Goal: Task Accomplishment & Management: Manage account settings

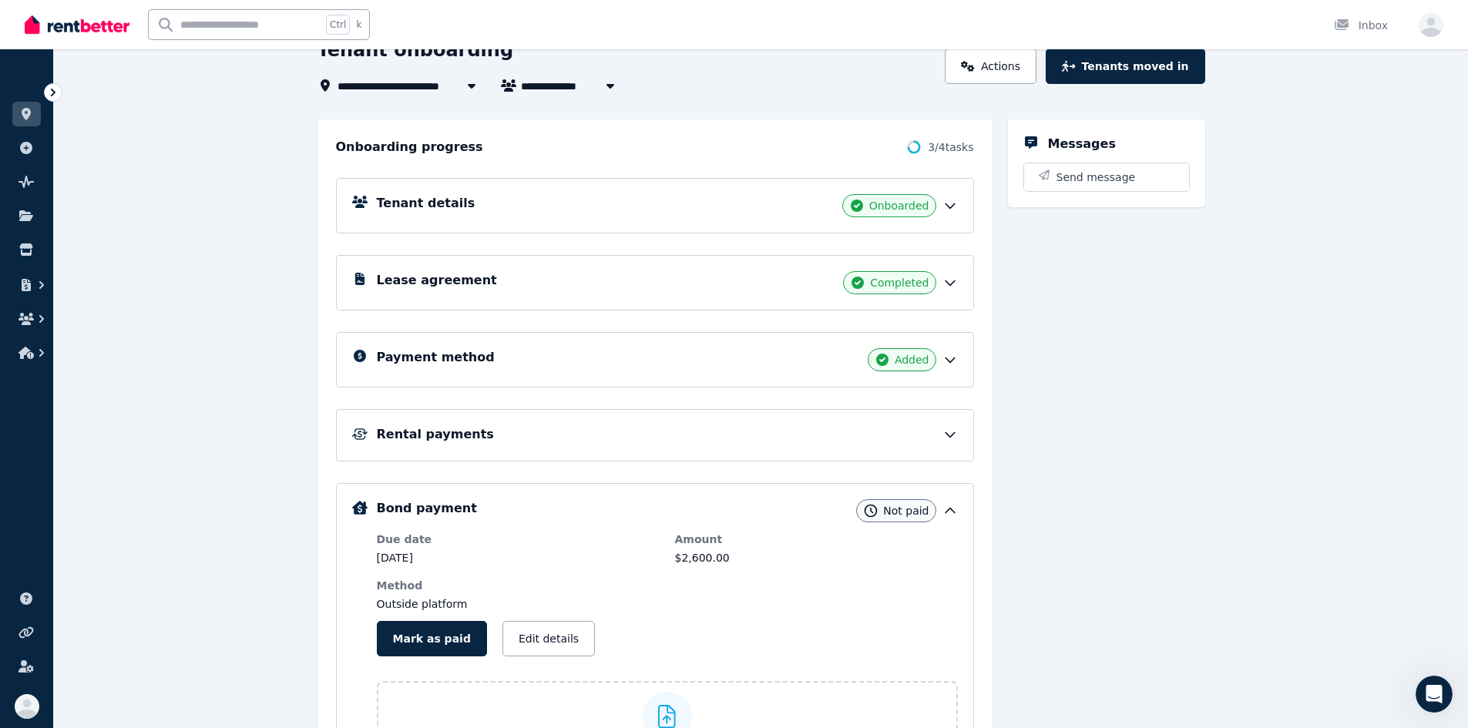
scroll to position [98, 0]
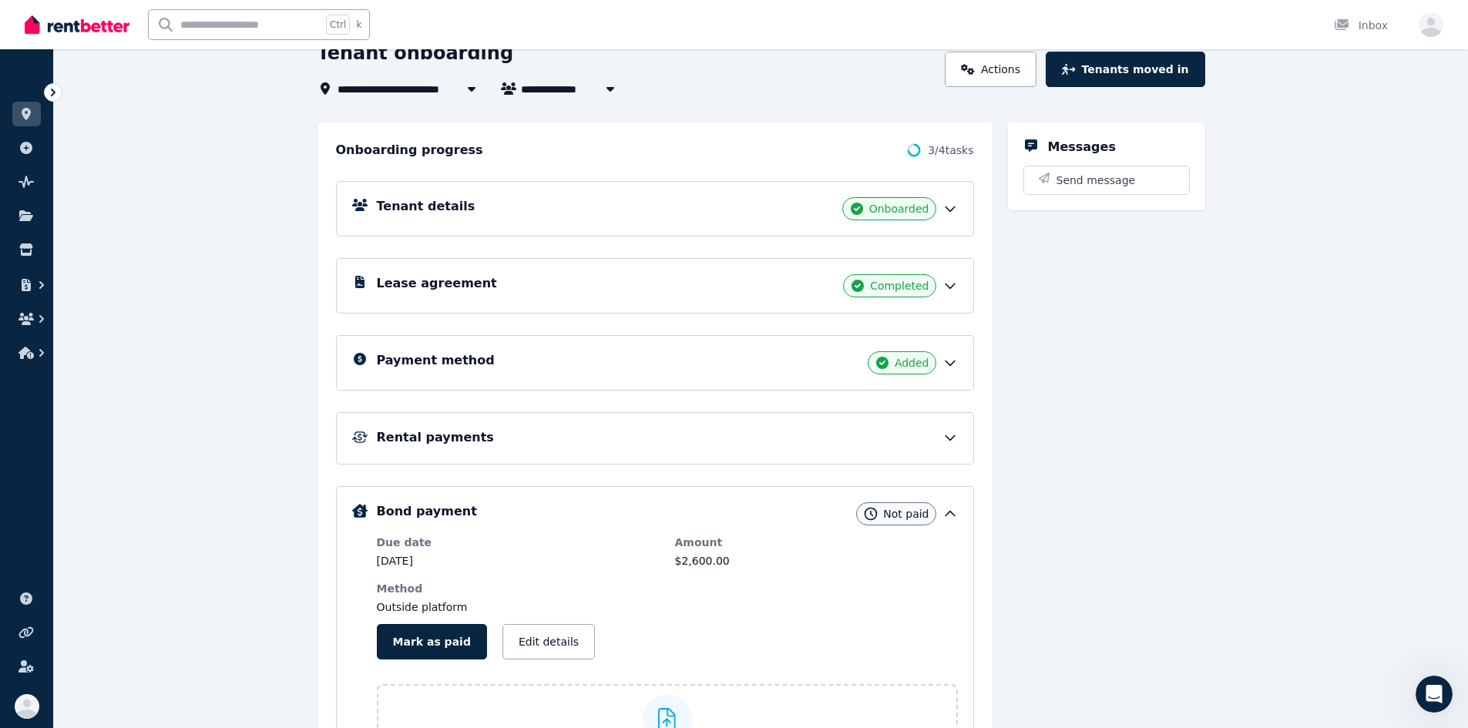
click at [455, 354] on h5 "Payment method" at bounding box center [436, 360] width 118 height 18
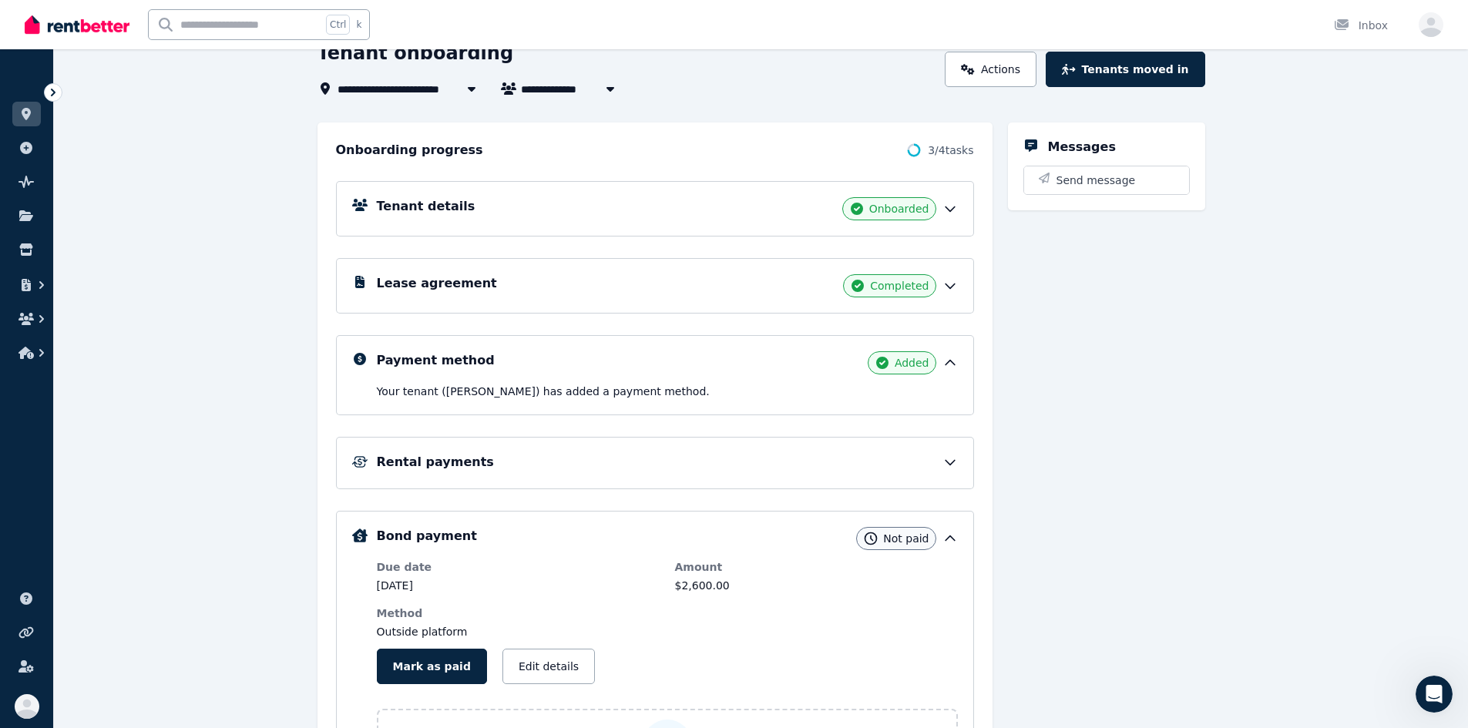
click at [929, 361] on span "Added" at bounding box center [912, 362] width 35 height 15
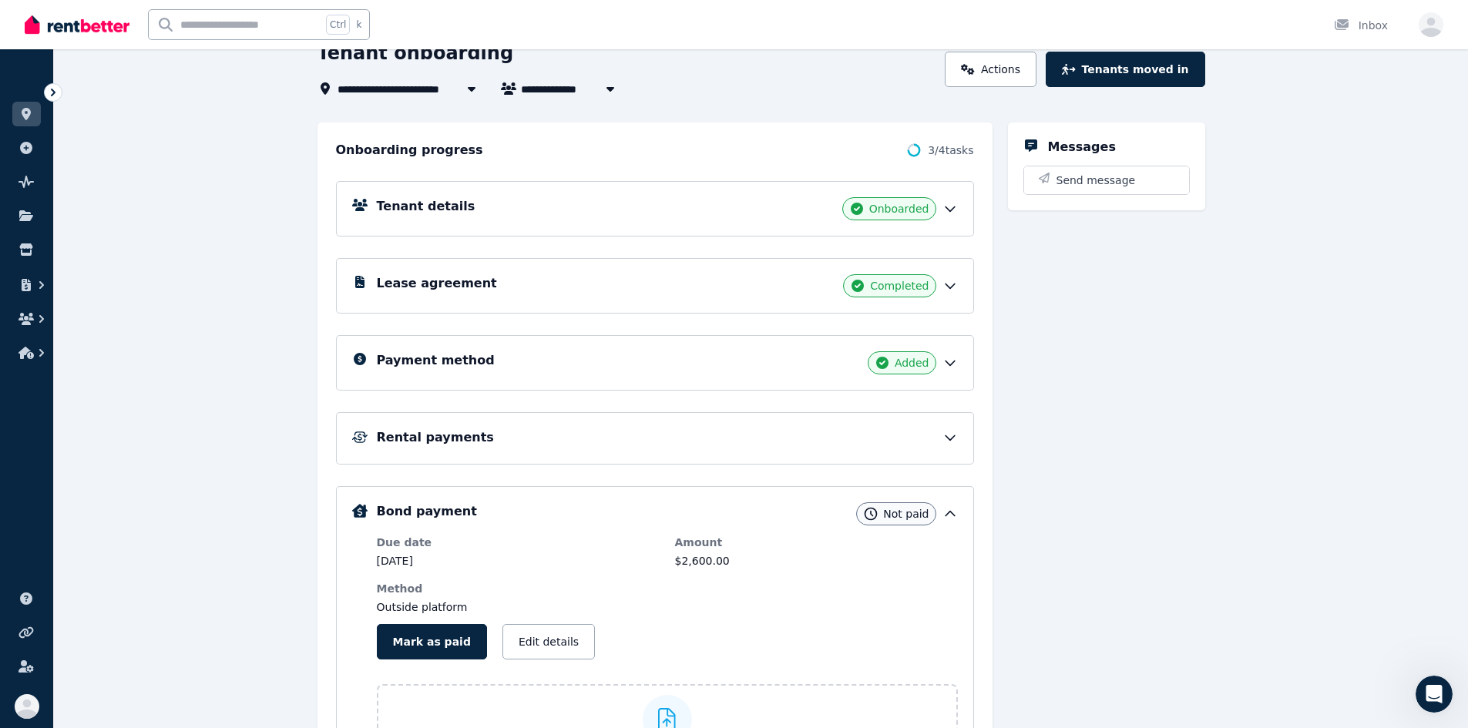
click at [903, 376] on div "Payment method Added" at bounding box center [655, 362] width 638 height 55
click at [902, 368] on span "Added" at bounding box center [912, 362] width 35 height 15
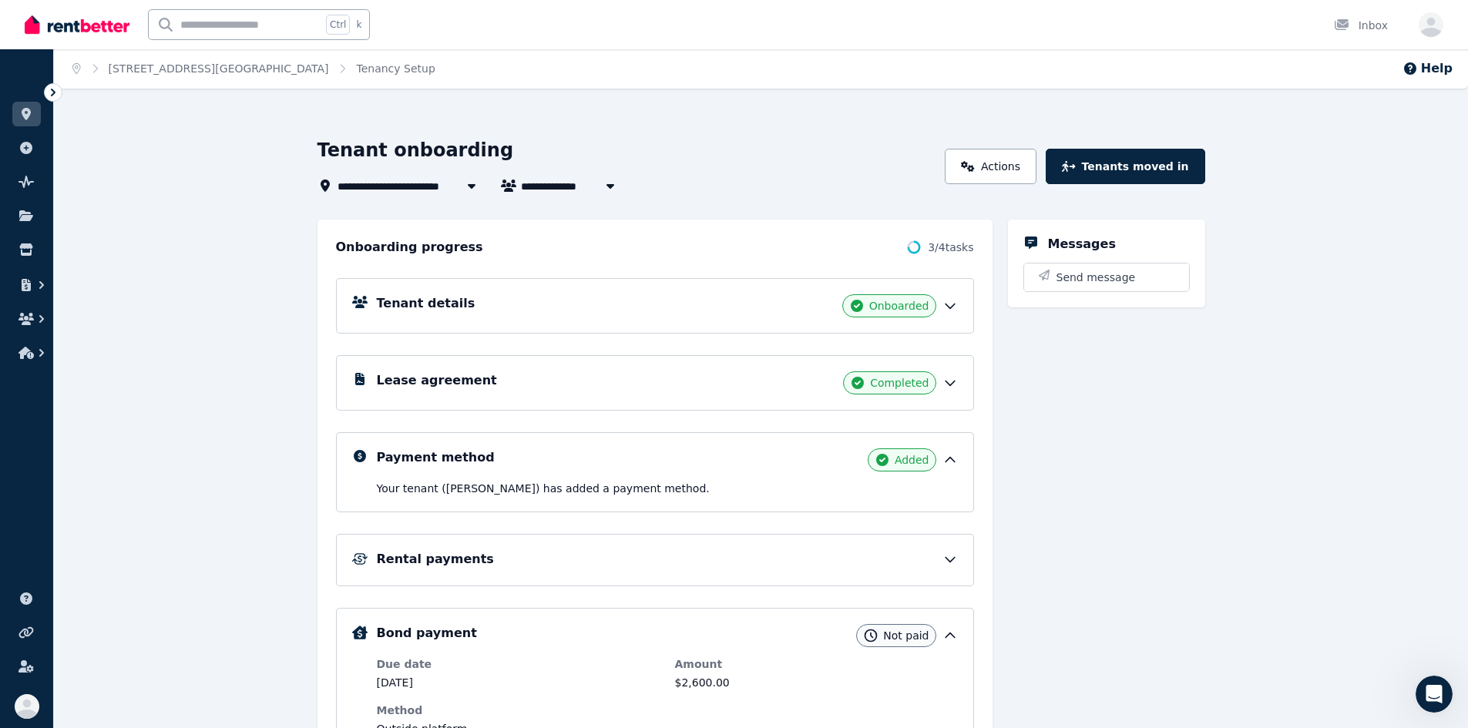
scroll to position [0, 0]
click at [47, 88] on icon at bounding box center [52, 92] width 15 height 15
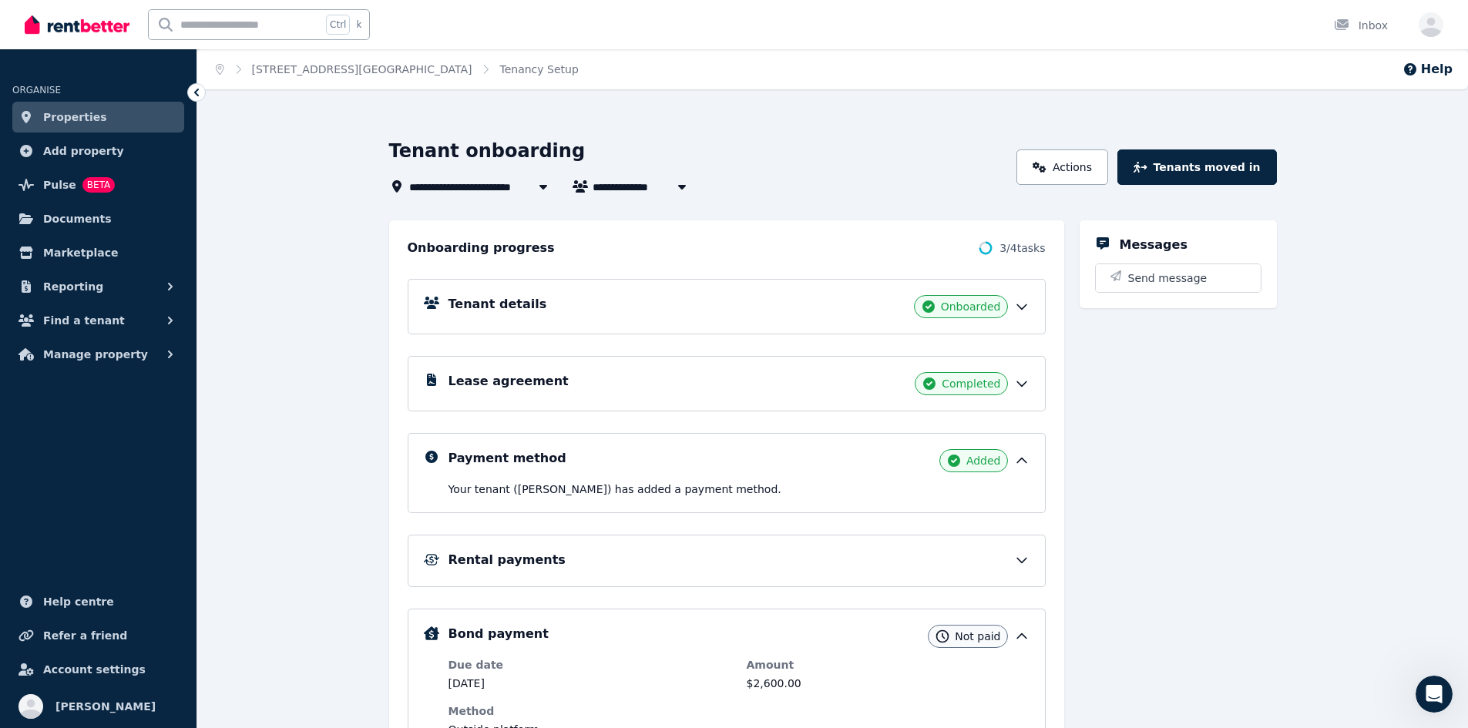
click at [832, 457] on div "Payment method Added" at bounding box center [738, 460] width 581 height 23
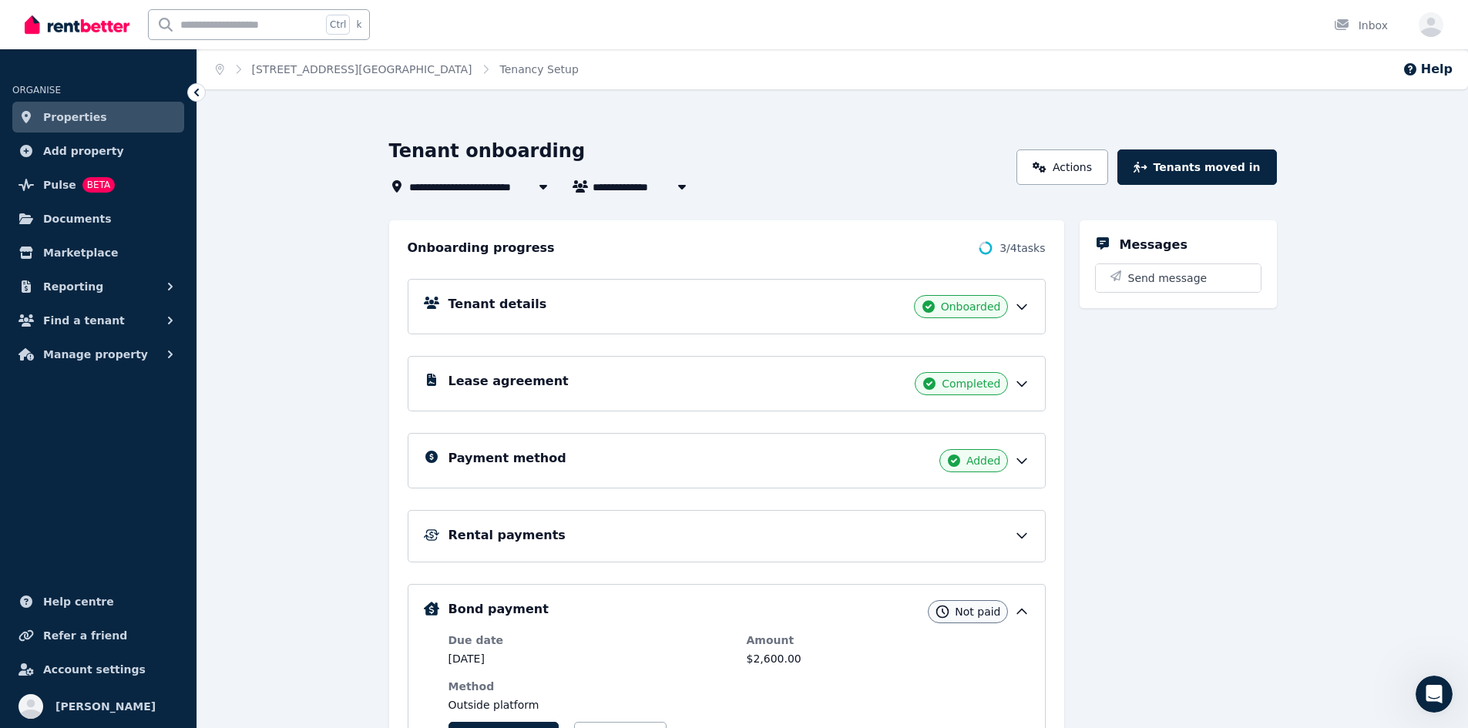
click at [825, 455] on div "Payment method Added" at bounding box center [738, 460] width 581 height 23
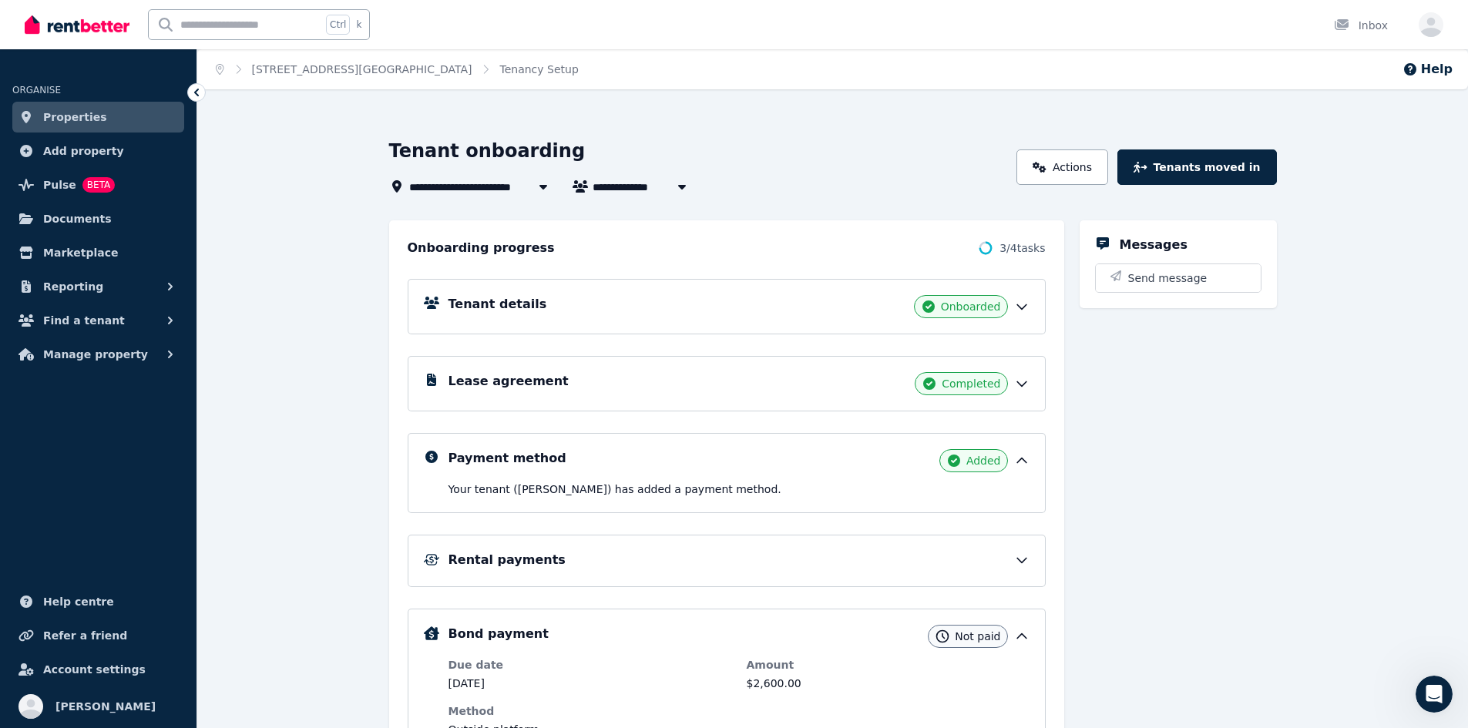
click at [965, 465] on div "Added" at bounding box center [973, 460] width 69 height 23
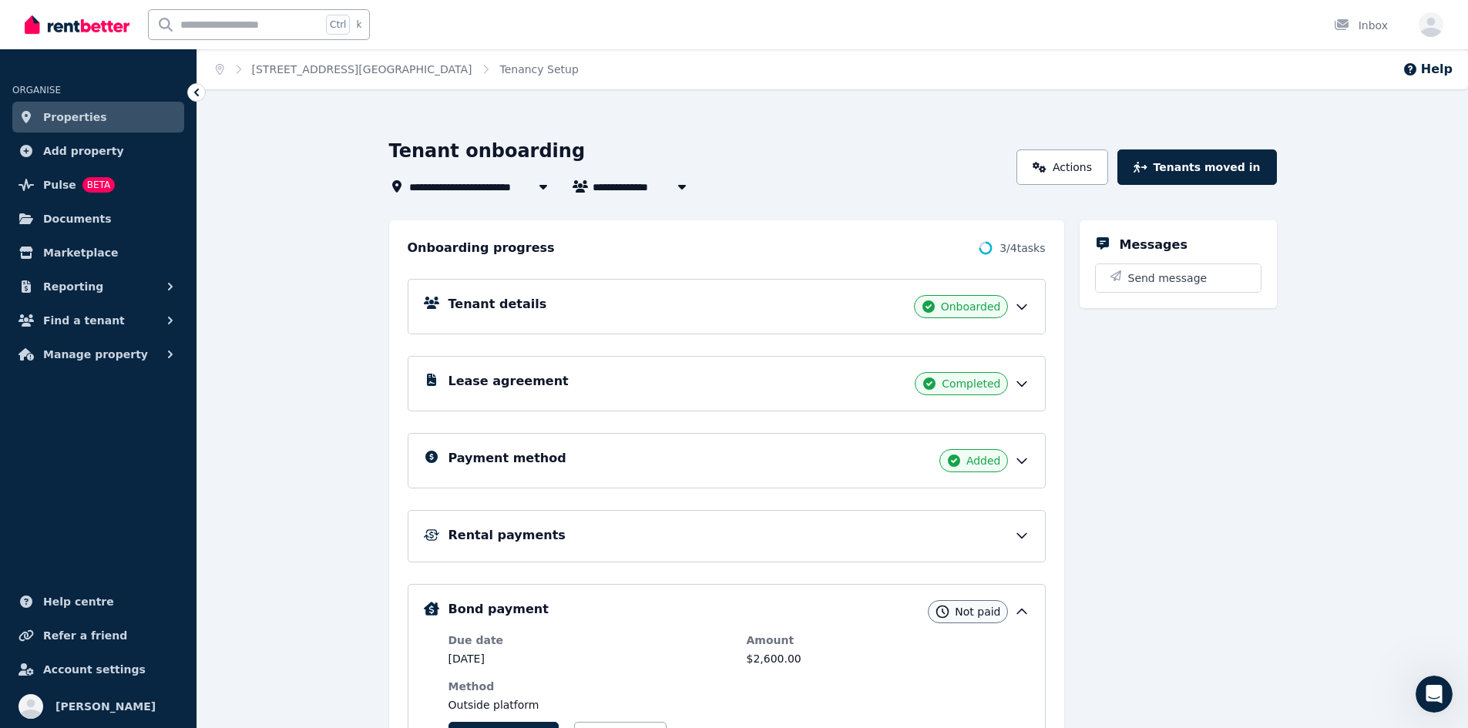
click at [448, 184] on span "[STREET_ADDRESS][GEOGRAPHIC_DATA]" at bounding box center [530, 186] width 242 height 18
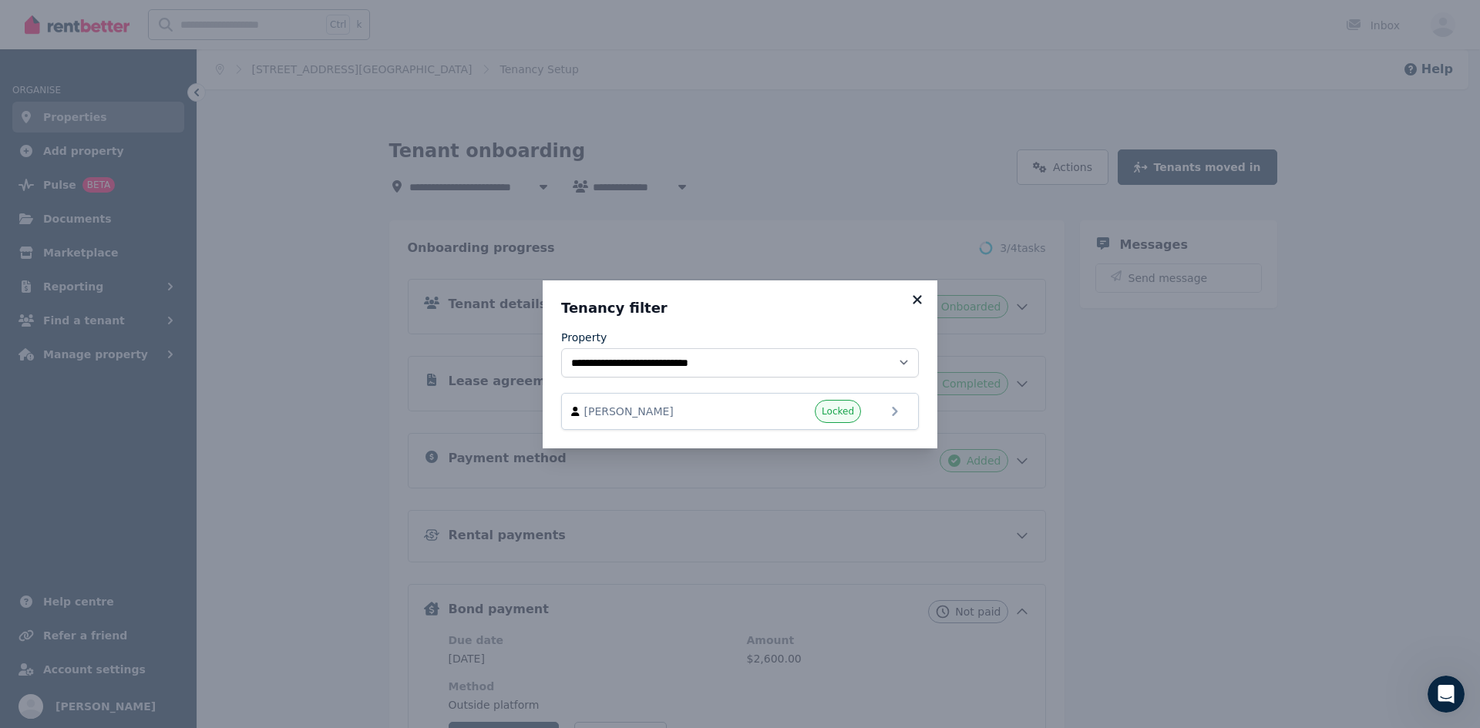
click at [917, 297] on icon at bounding box center [916, 300] width 15 height 14
